Goal: Check status: Check status

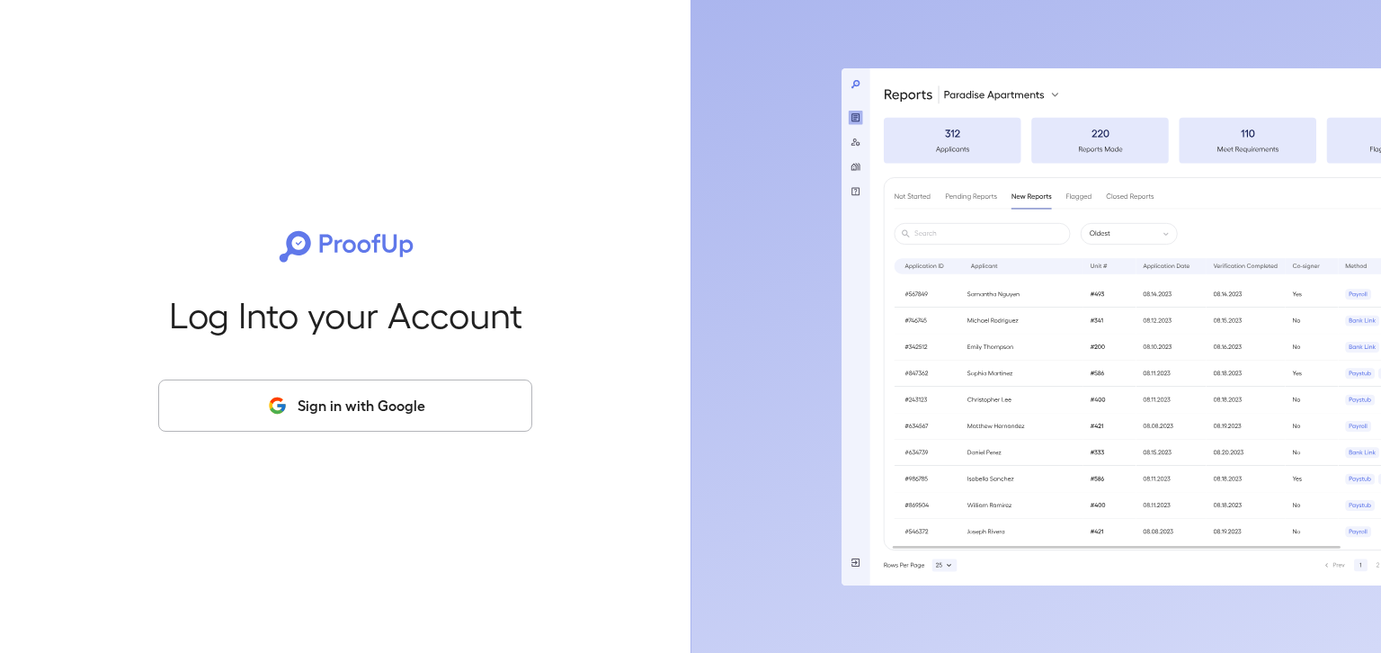
click at [387, 411] on button "Sign in with Google" at bounding box center [345, 405] width 374 height 52
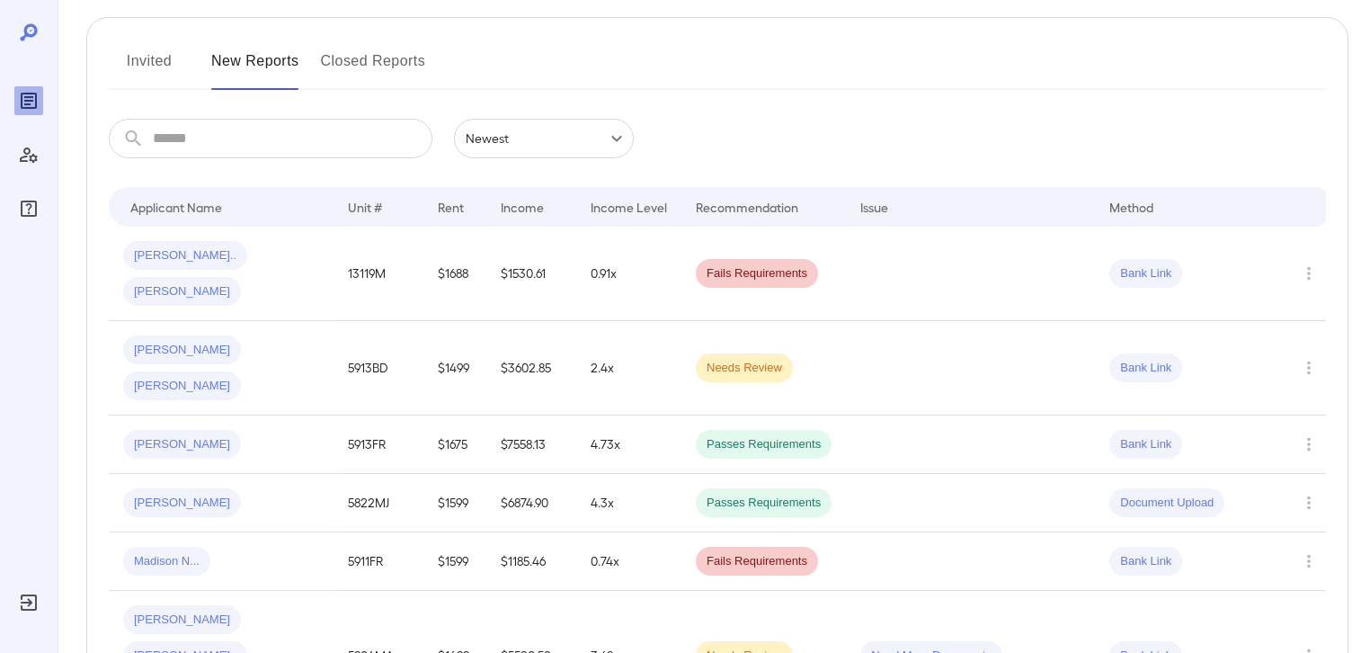
scroll to position [239, 0]
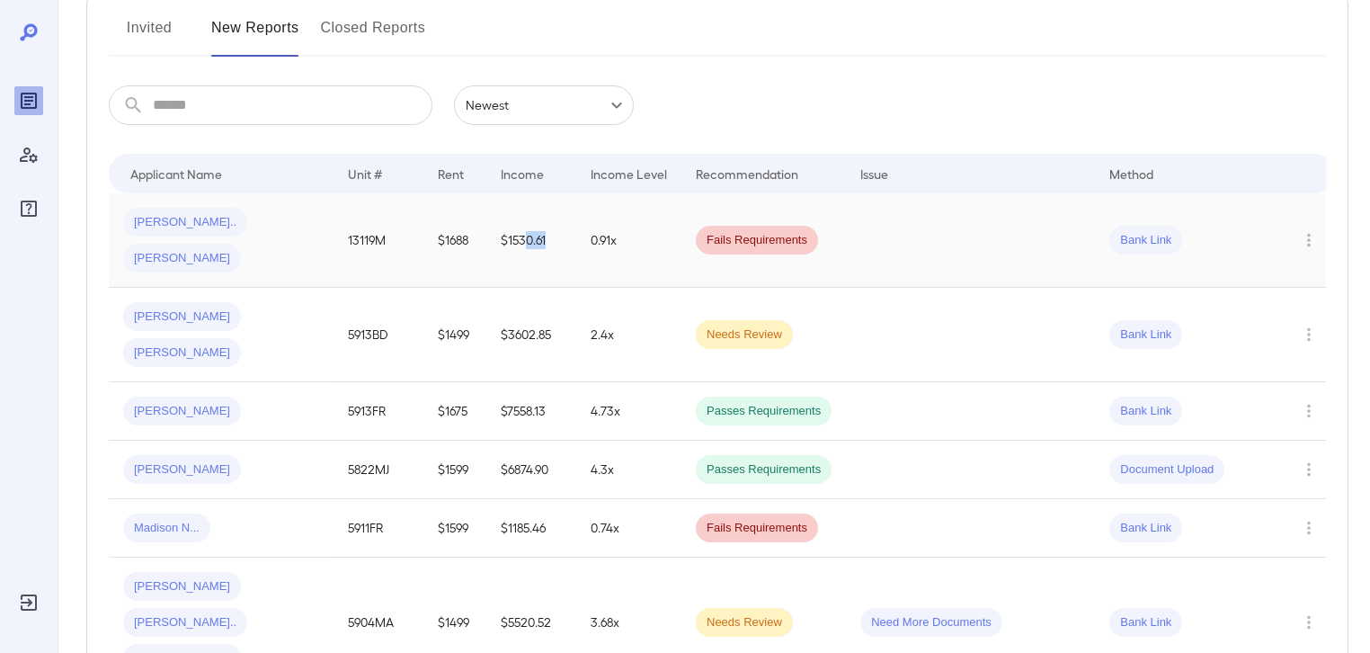
drag, startPoint x: 495, startPoint y: 225, endPoint x: 529, endPoint y: 223, distance: 33.3
click at [529, 223] on td "$1530.61" at bounding box center [531, 240] width 90 height 94
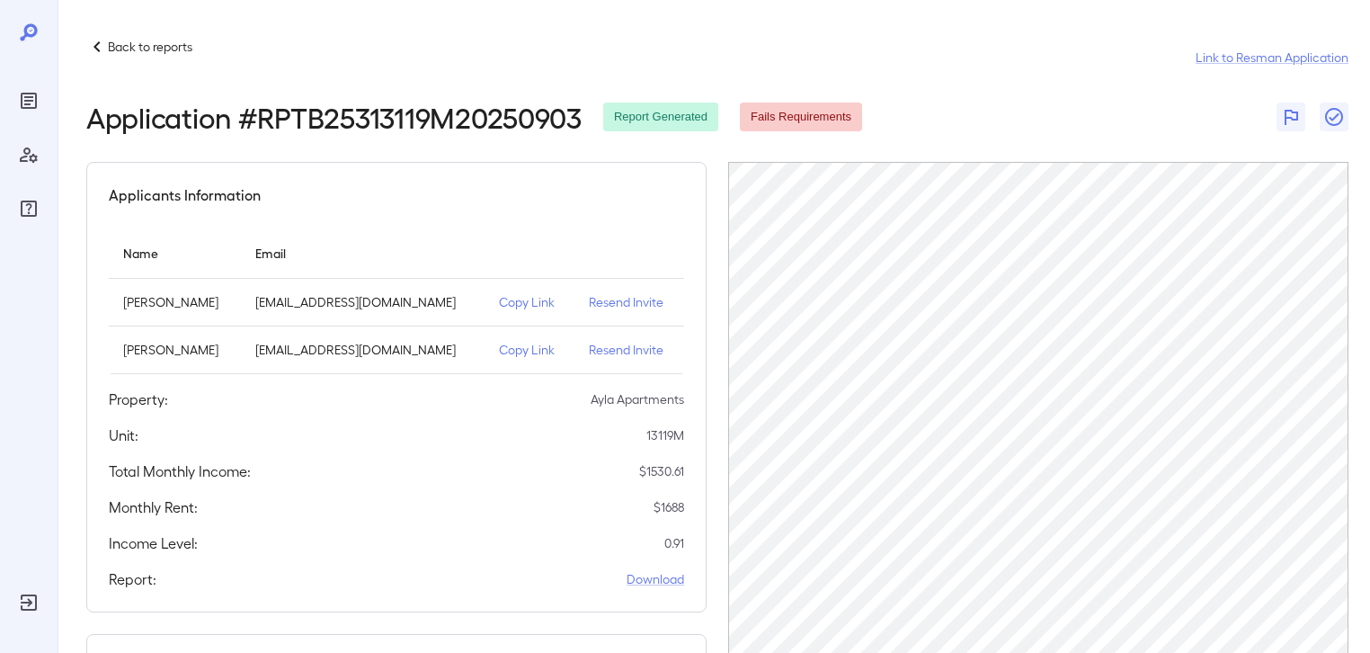
drag, startPoint x: 741, startPoint y: 141, endPoint x: 849, endPoint y: 138, distance: 107.9
click at [849, 138] on div "Back to reports Link to Resman Application Application # RPTB25313119M20250903 …" at bounding box center [717, 475] width 1262 height 878
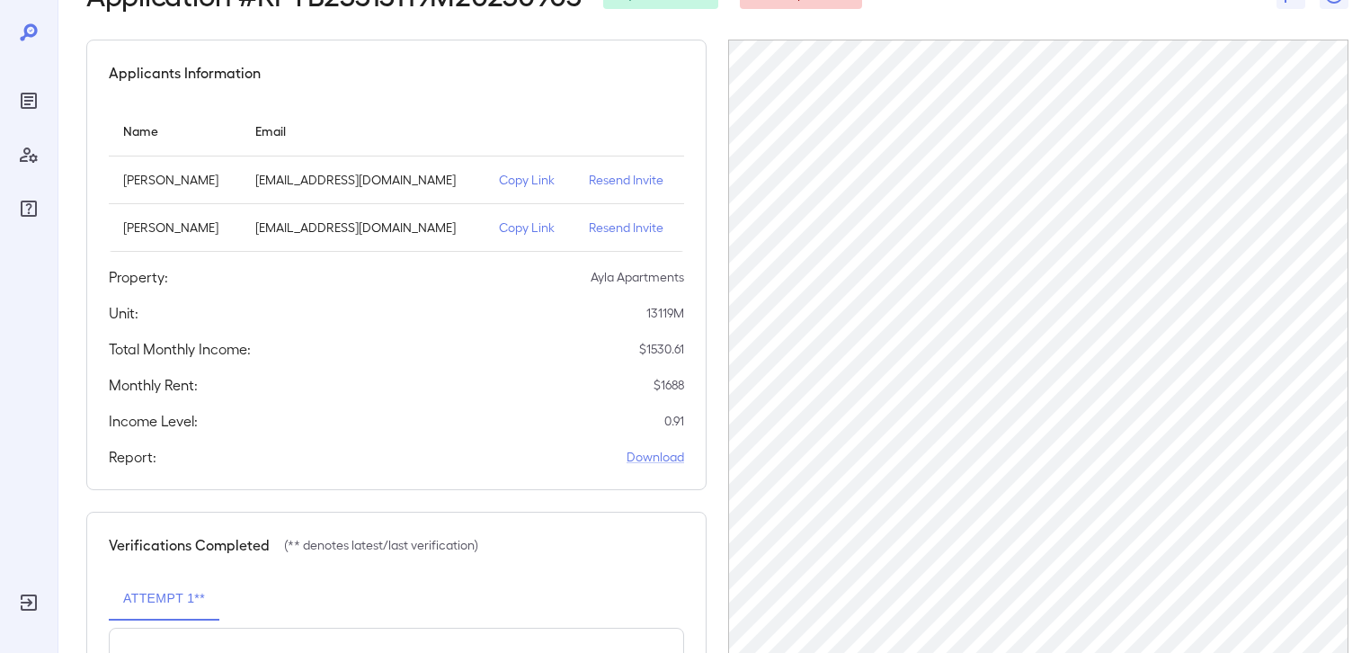
scroll to position [120, 0]
